Goal: Task Accomplishment & Management: Manage account settings

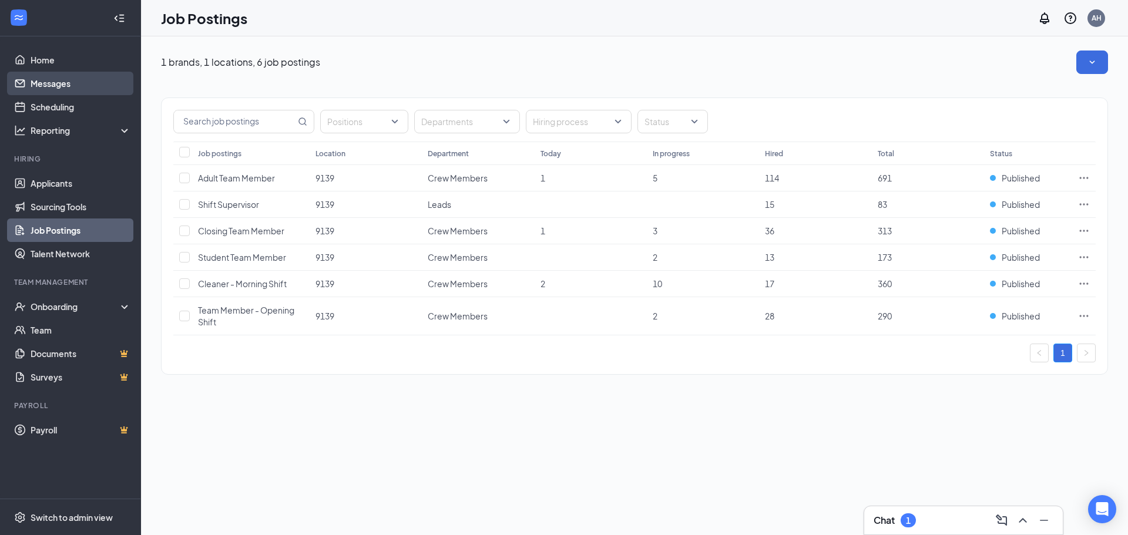
click at [110, 84] on link "Messages" at bounding box center [81, 83] width 100 height 23
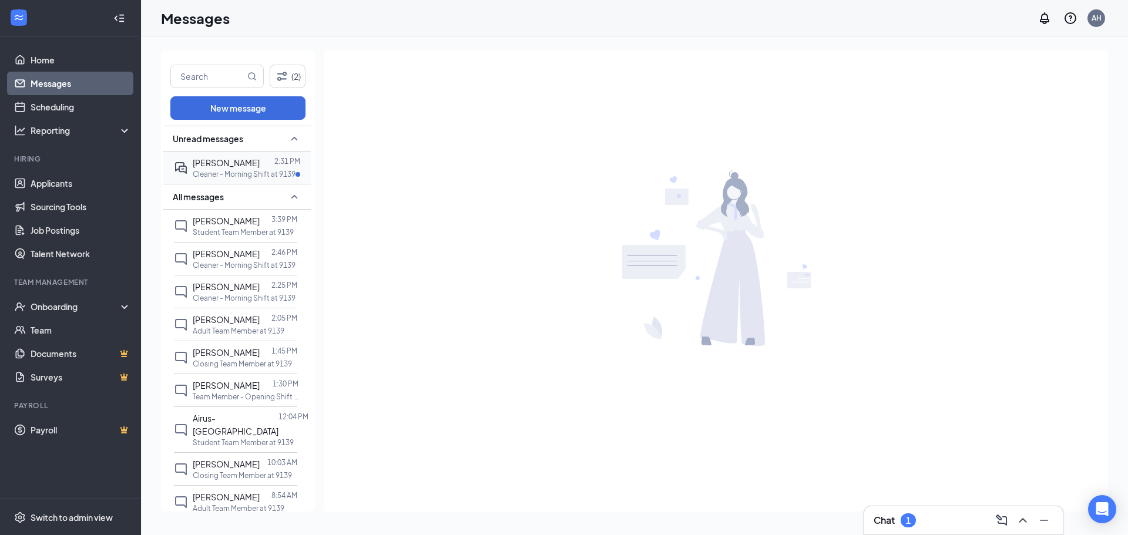
click at [226, 173] on p "Cleaner - Morning Shift at 9139" at bounding box center [244, 174] width 103 height 10
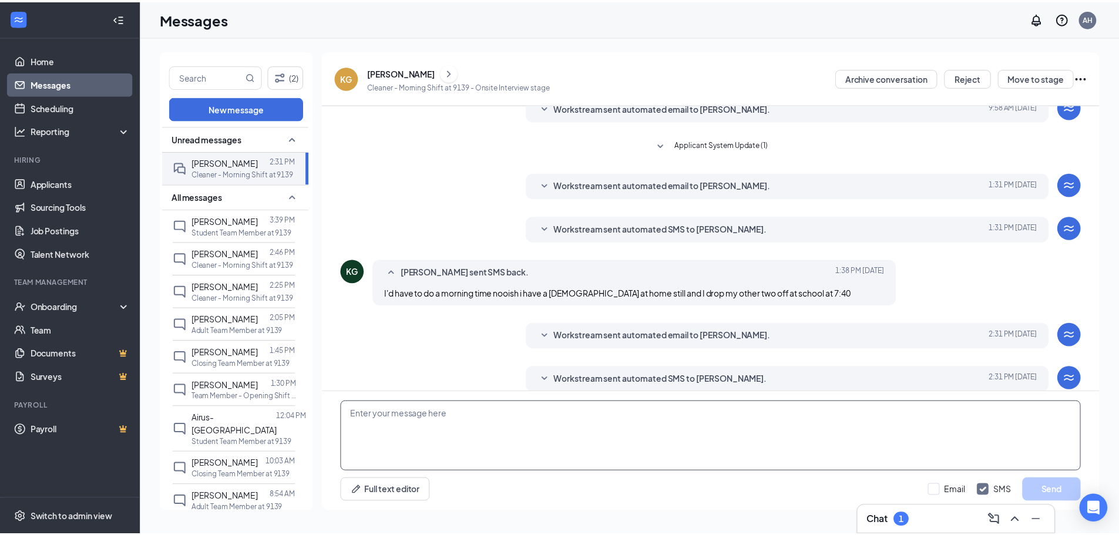
scroll to position [106, 0]
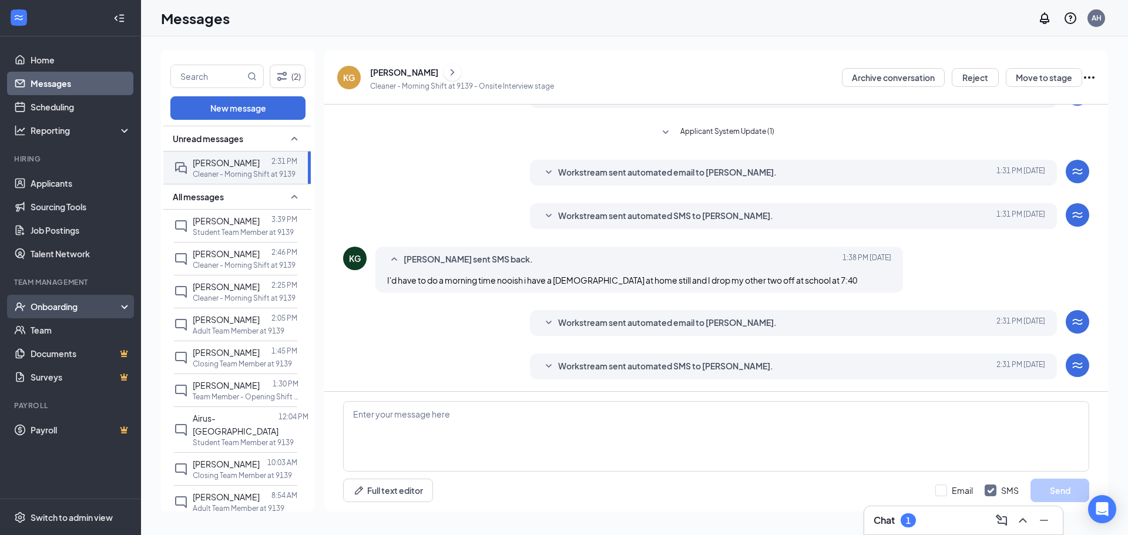
click at [65, 306] on div "Onboarding" at bounding box center [76, 307] width 90 height 12
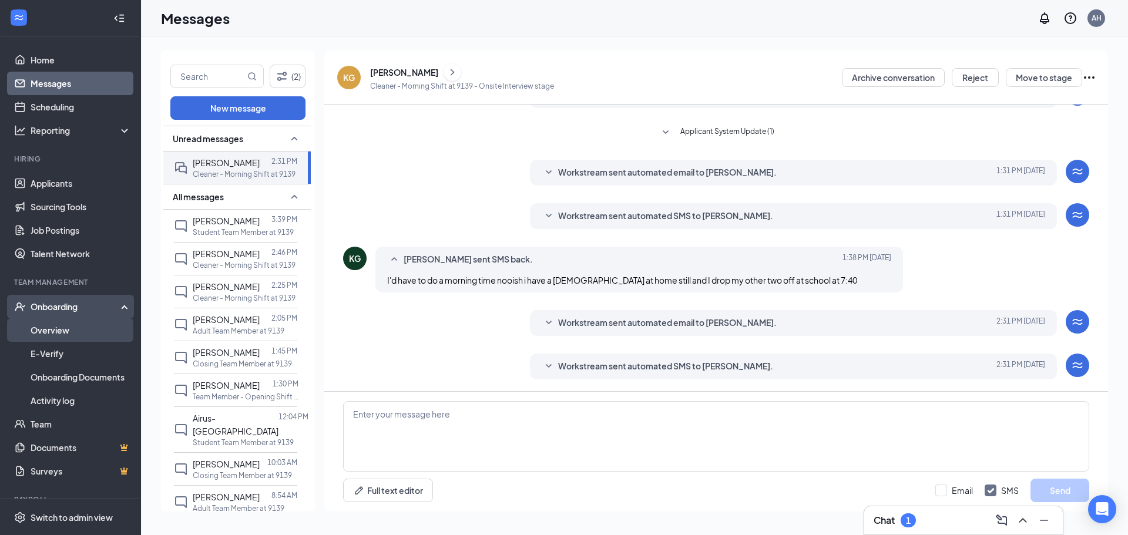
click at [79, 335] on link "Overview" at bounding box center [81, 329] width 100 height 23
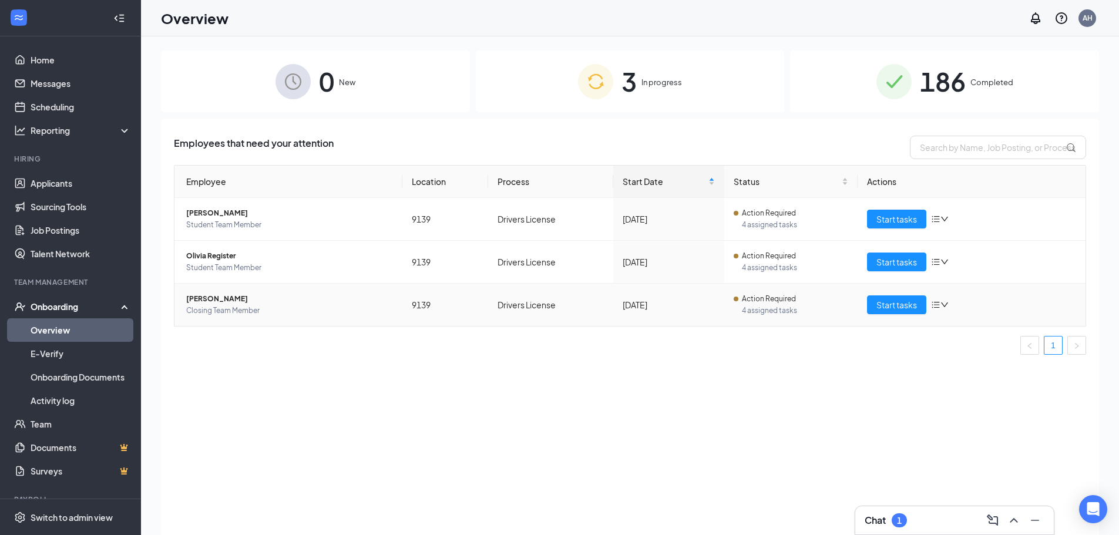
click at [254, 308] on span "Closing Team Member" at bounding box center [289, 311] width 207 height 12
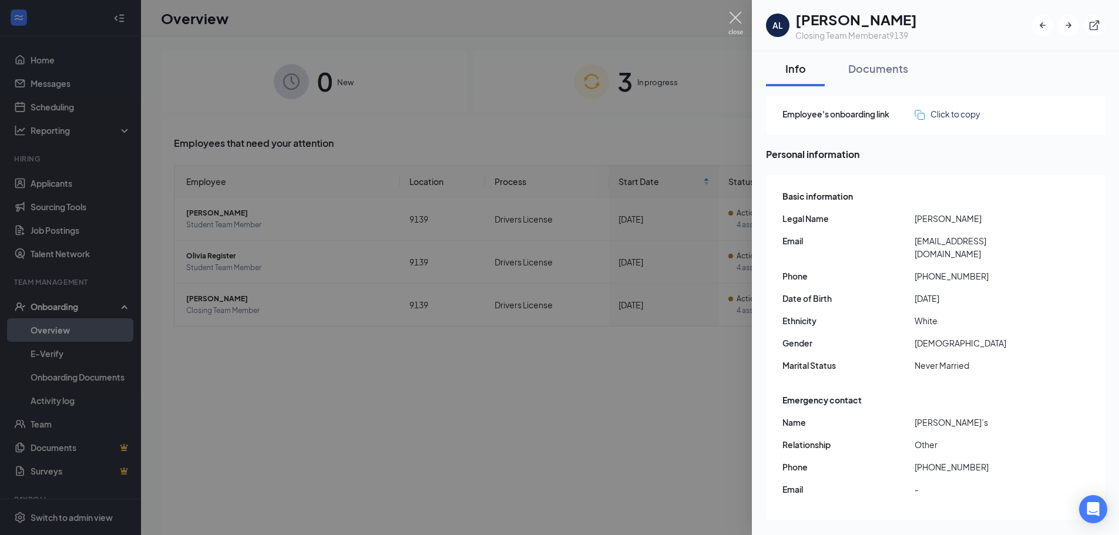
drag, startPoint x: 735, startPoint y: 19, endPoint x: 891, endPoint y: 368, distance: 382.4
click at [736, 19] on img at bounding box center [735, 23] width 15 height 23
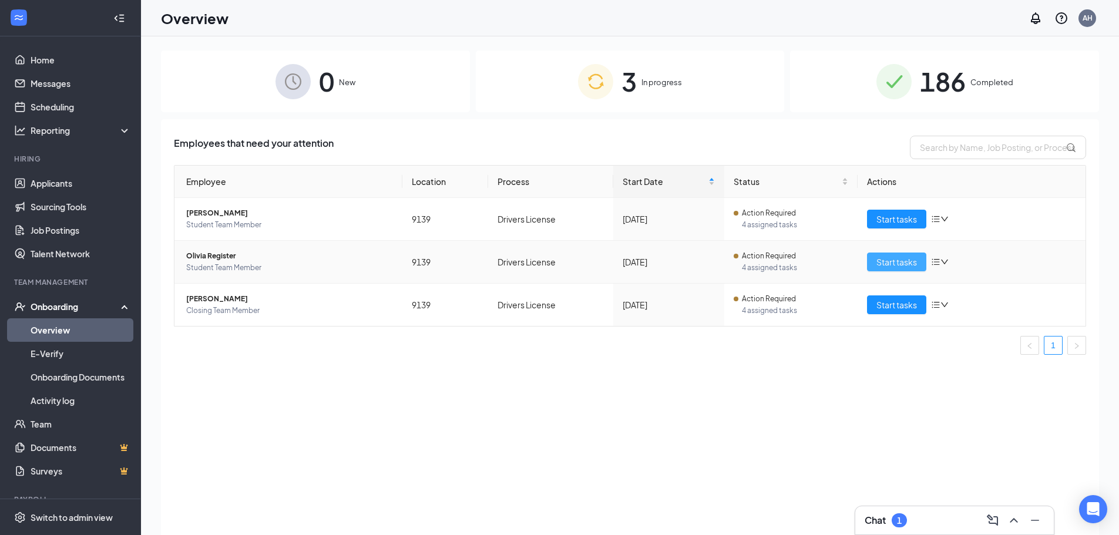
click at [886, 261] on span "Start tasks" at bounding box center [896, 262] width 41 height 13
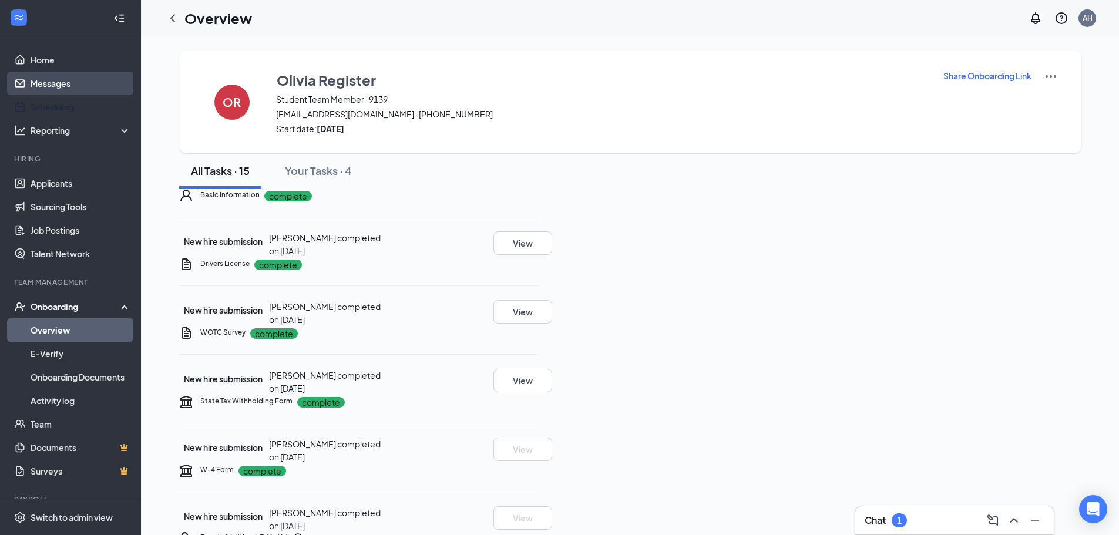
click at [61, 87] on link "Messages" at bounding box center [81, 83] width 100 height 23
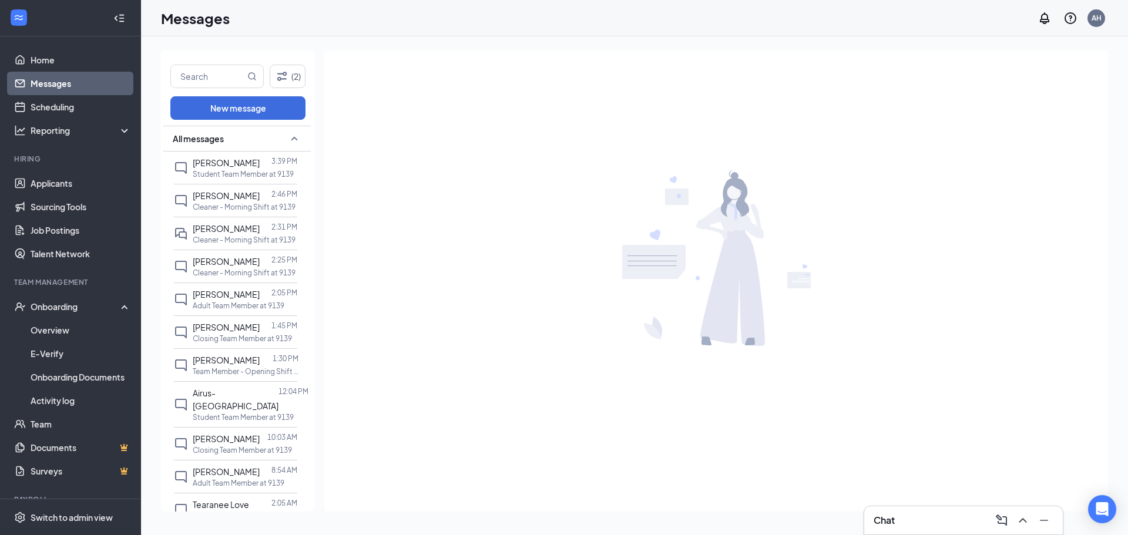
click at [69, 167] on li "Hiring Applicants Sourcing Tools Job Postings Talent Network" at bounding box center [70, 210] width 140 height 112
click at [69, 189] on link "Applicants" at bounding box center [81, 183] width 100 height 23
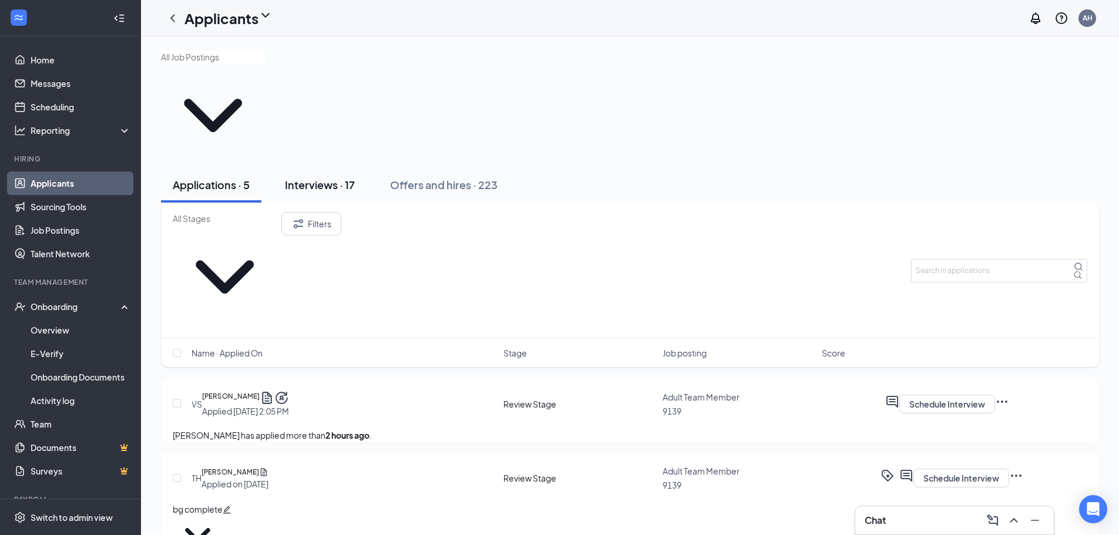
click at [329, 177] on div "Interviews · 17" at bounding box center [320, 184] width 70 height 15
